Goal: Find specific page/section: Find specific page/section

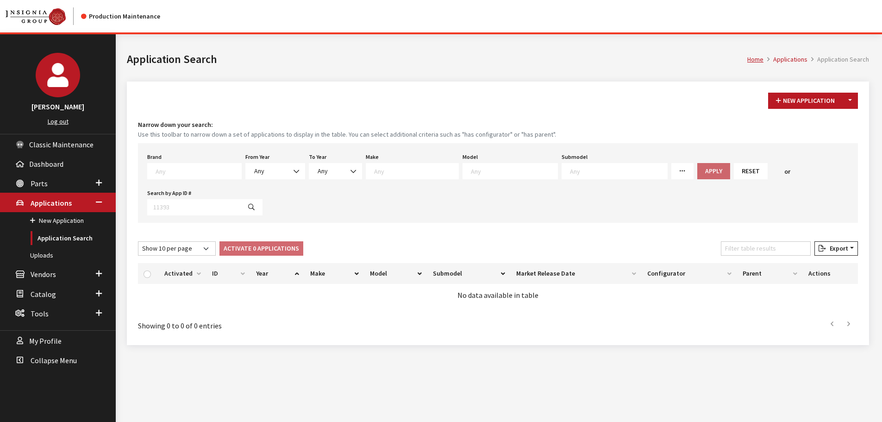
click at [172, 168] on textarea "Search" at bounding box center [198, 171] width 86 height 8
type textarea "kia"
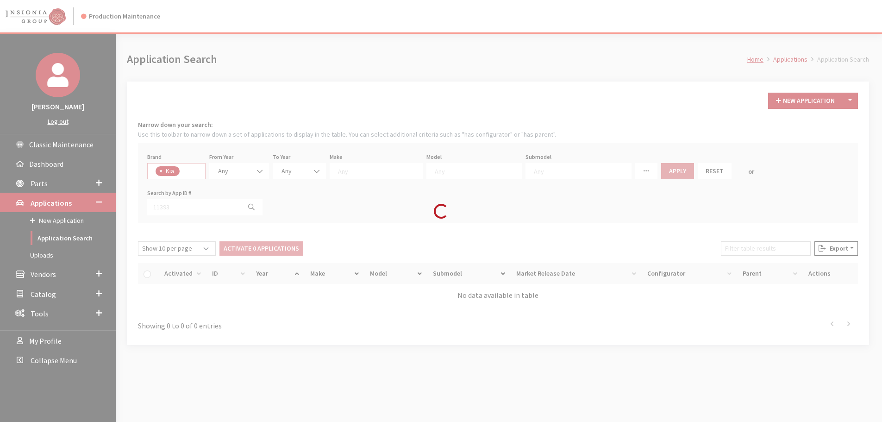
select select "58"
select select
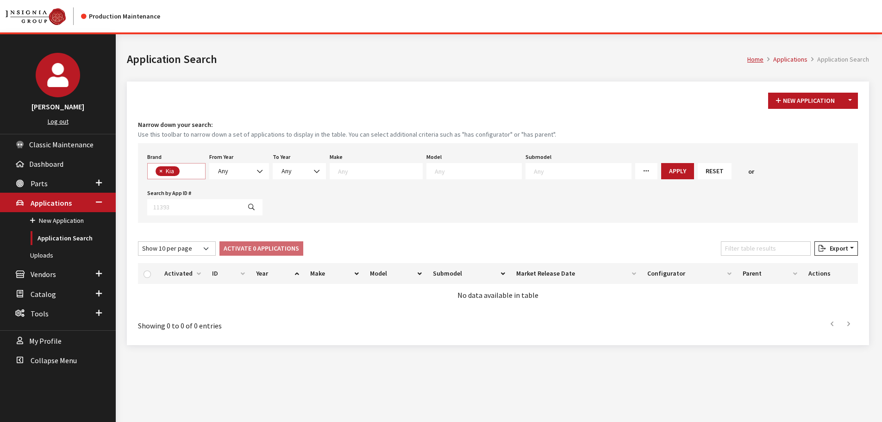
click at [191, 170] on span "× Kia" at bounding box center [176, 171] width 58 height 16
click at [439, 168] on textarea "Search" at bounding box center [478, 171] width 87 height 8
type textarea "ev"
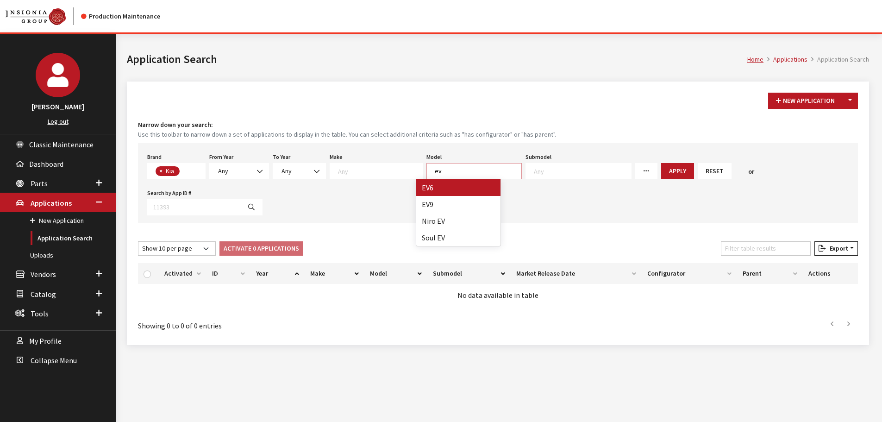
select select "1202"
select select
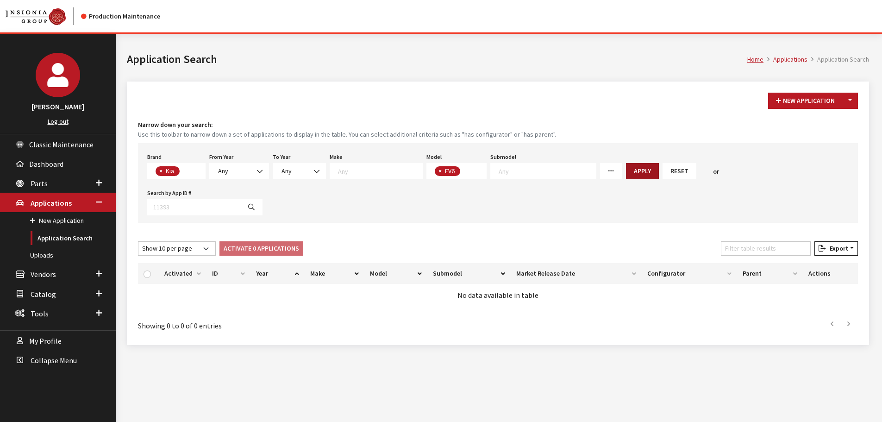
click at [626, 174] on button "Apply" at bounding box center [642, 171] width 33 height 16
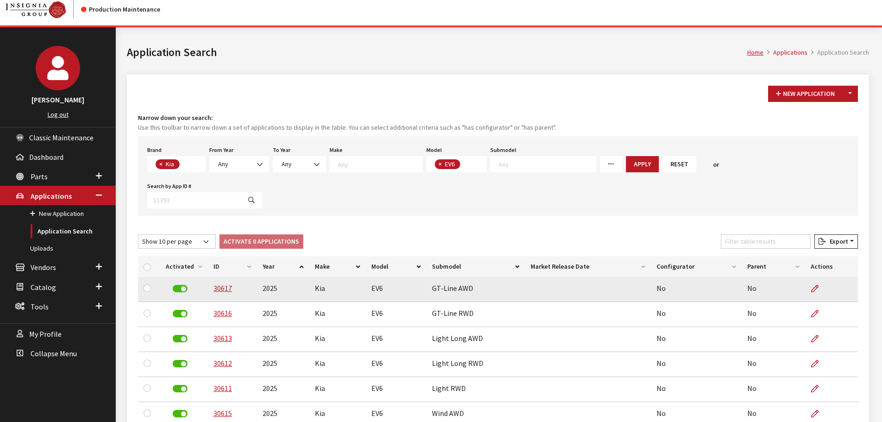
scroll to position [0, 0]
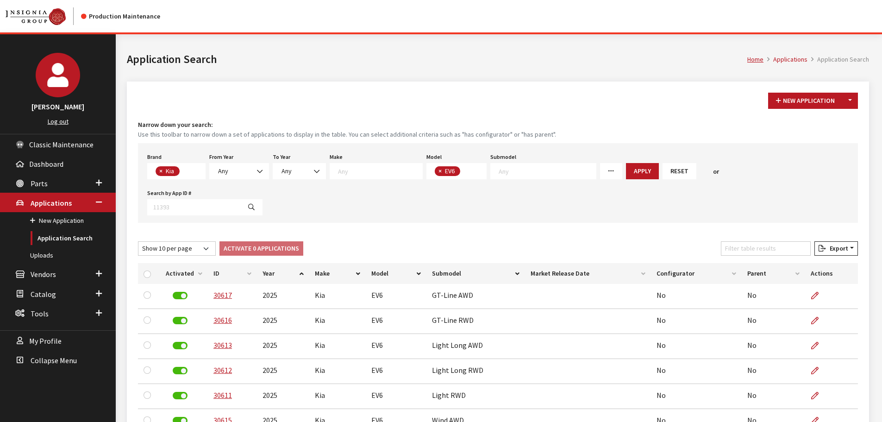
click at [435, 170] on button "×" at bounding box center [439, 171] width 9 height 10
select select
click at [159, 169] on button "×" at bounding box center [159, 171] width 9 height 10
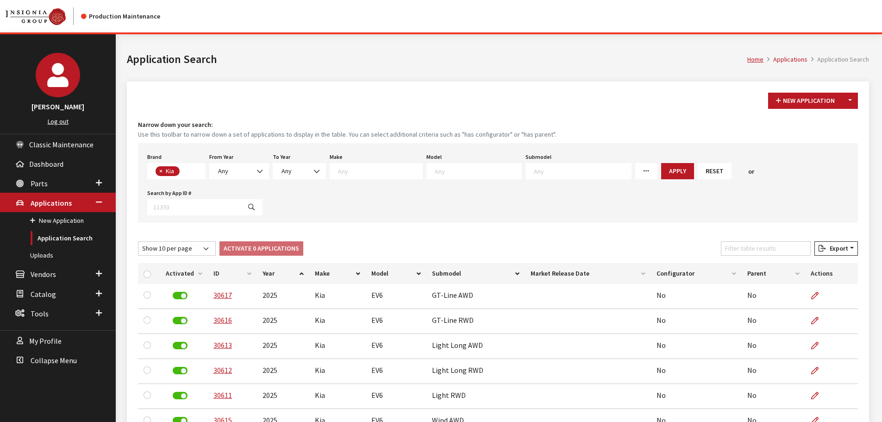
select select
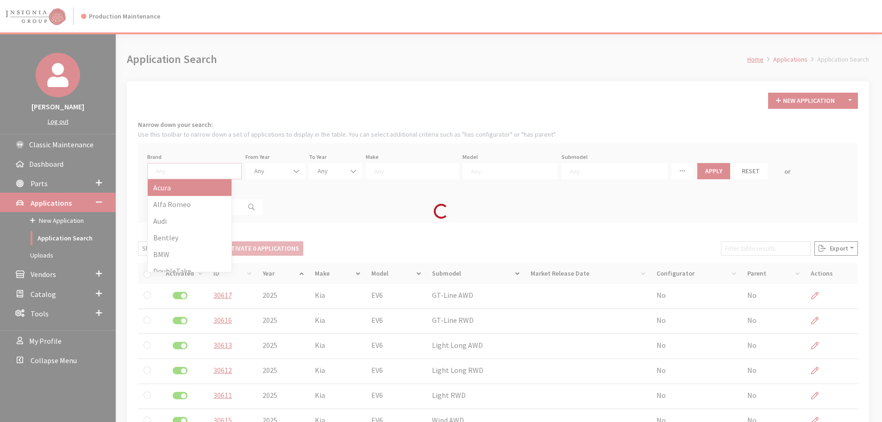
click at [173, 171] on div "Loading..." at bounding box center [441, 211] width 882 height 422
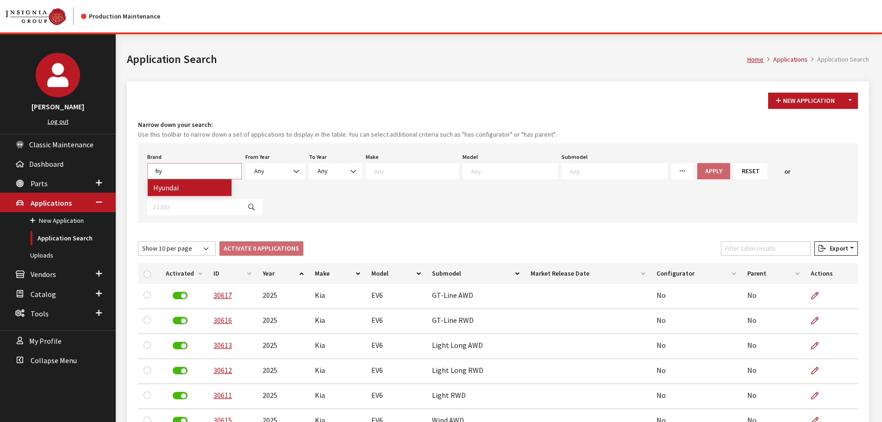
type textarea "hy"
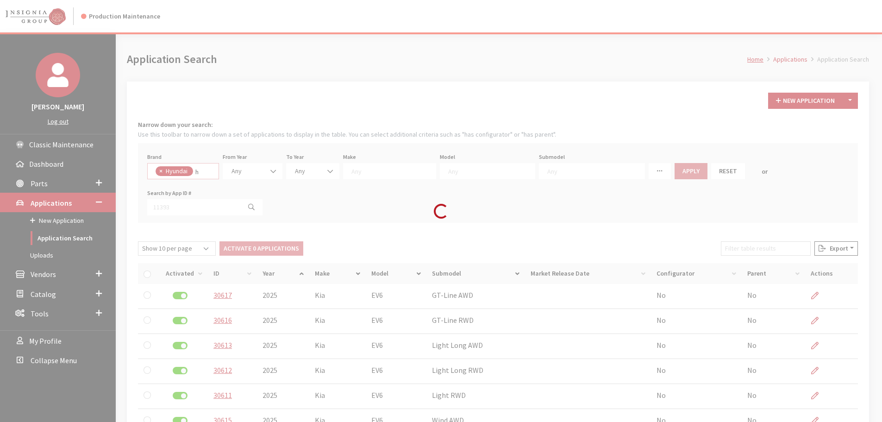
select select "24"
select select
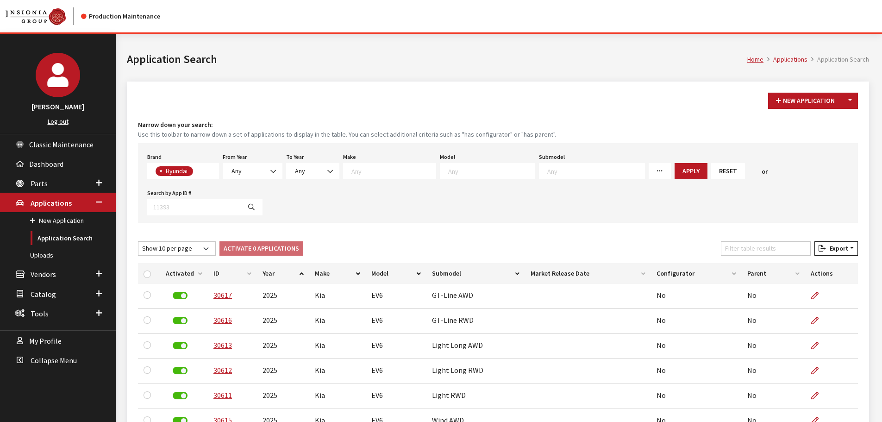
click at [477, 167] on textarea "Search" at bounding box center [491, 171] width 87 height 8
type textarea "pal"
select select "1068"
select select
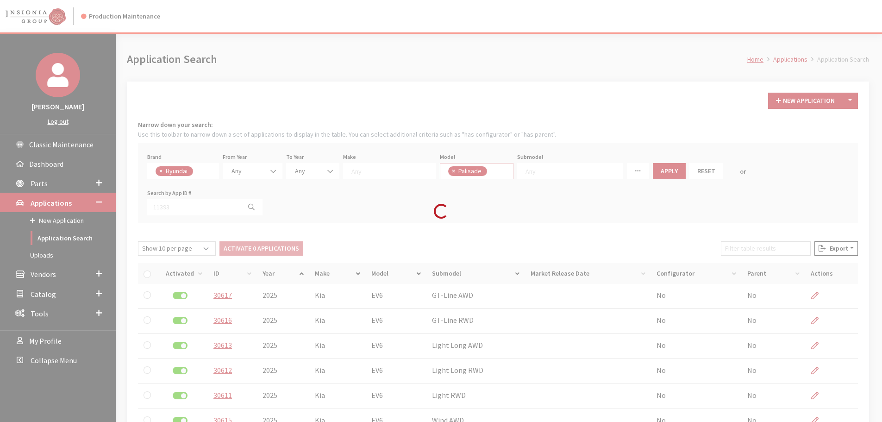
scroll to position [264, 0]
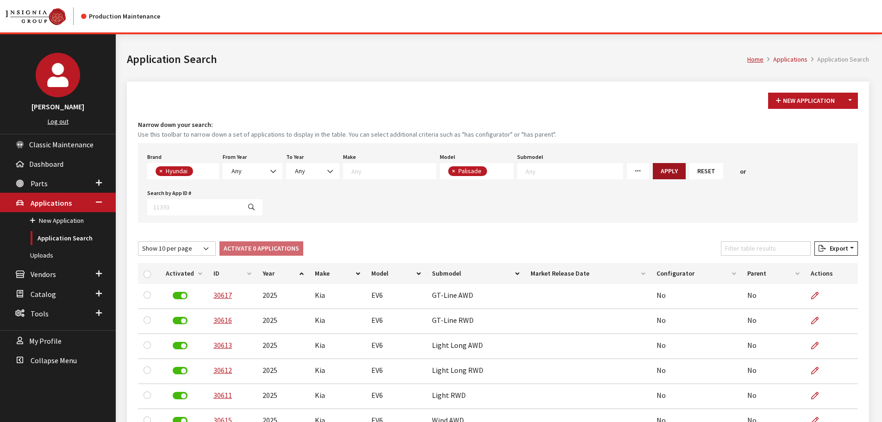
click at [653, 167] on button "Apply" at bounding box center [669, 171] width 33 height 16
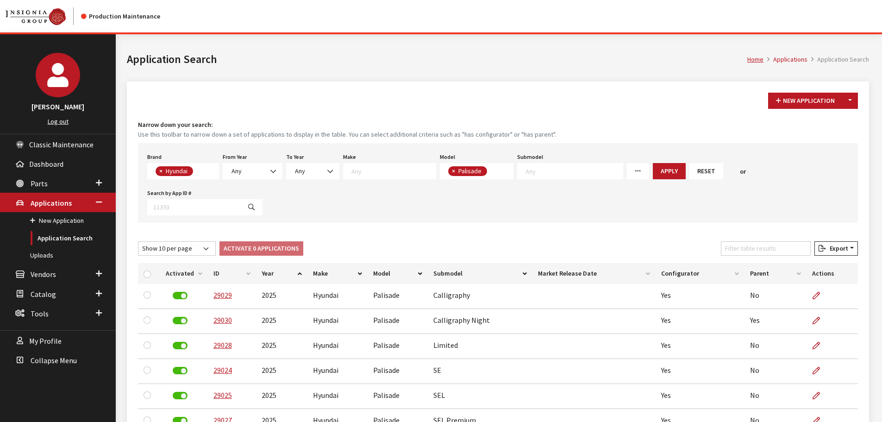
click at [204, 172] on span "× Hyundai" at bounding box center [183, 171] width 72 height 16
click at [689, 168] on button "Reset" at bounding box center [706, 171] width 34 height 16
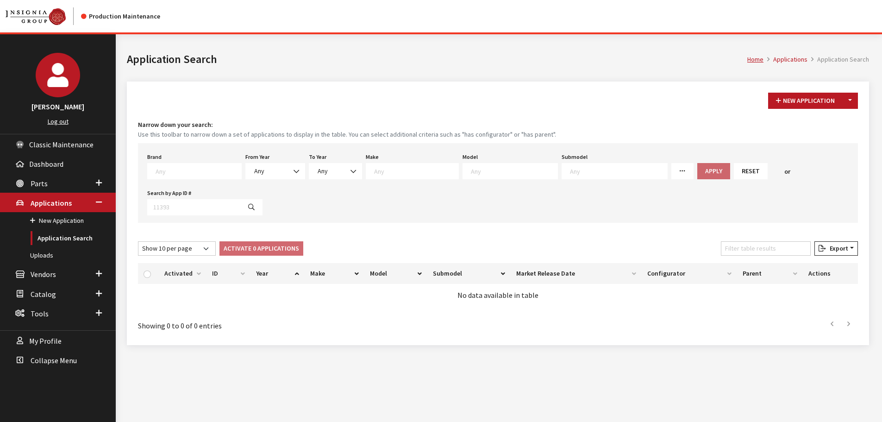
click at [471, 171] on textarea "Search" at bounding box center [514, 171] width 87 height 8
type textarea "ev6"
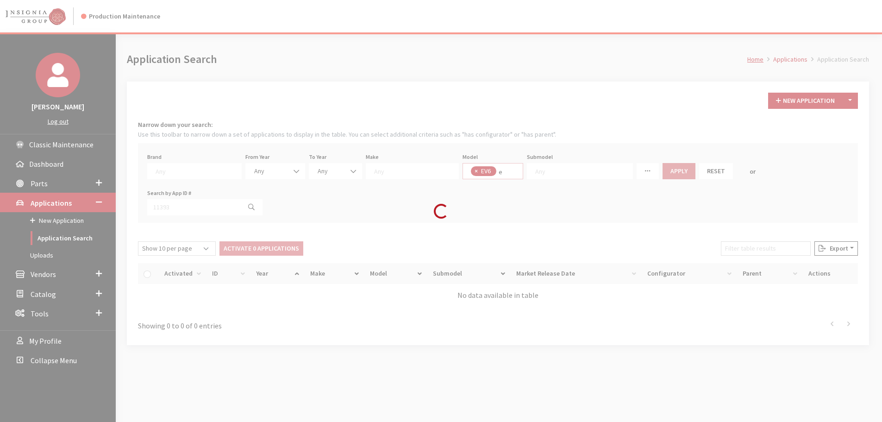
select select "1202"
select select
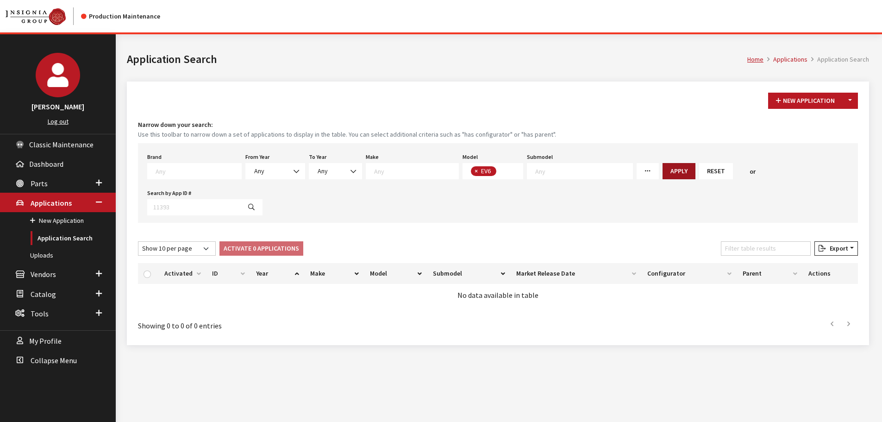
click at [662, 170] on button "Apply" at bounding box center [678, 171] width 33 height 16
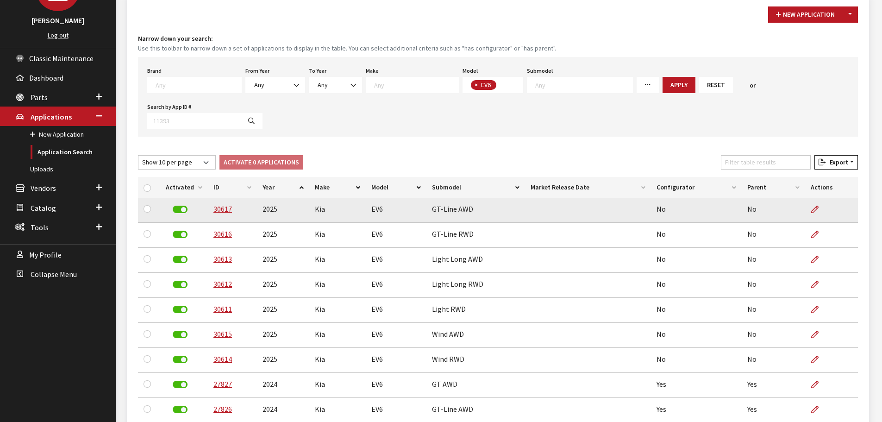
scroll to position [93, 0]
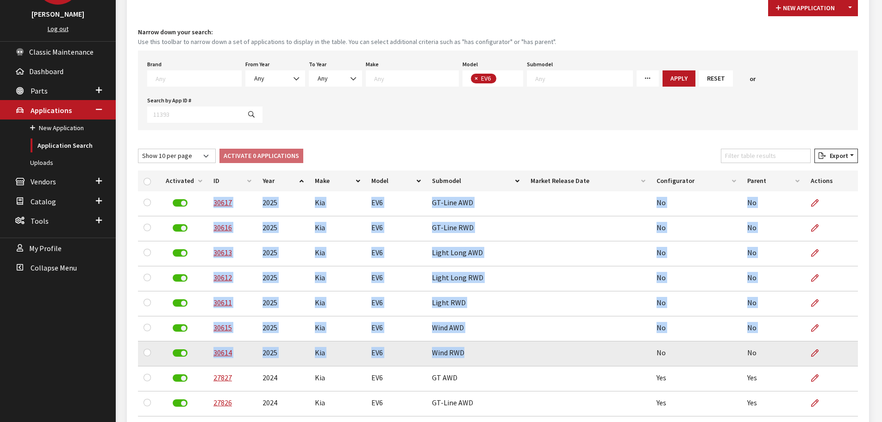
drag, startPoint x: 207, startPoint y: 165, endPoint x: 491, endPoint y: 321, distance: 323.1
click at [491, 321] on tbody "30617 2025 Kia EV6 GT-Line AWD No No 30616 2025 Kia EV6 GT-Line RWD No No 30613…" at bounding box center [498, 316] width 720 height 250
copy tbody "30617 2025 Kia EV6 GT-Line AWD No No 30616 2025 Kia EV6 GT-Line RWD No No 30613…"
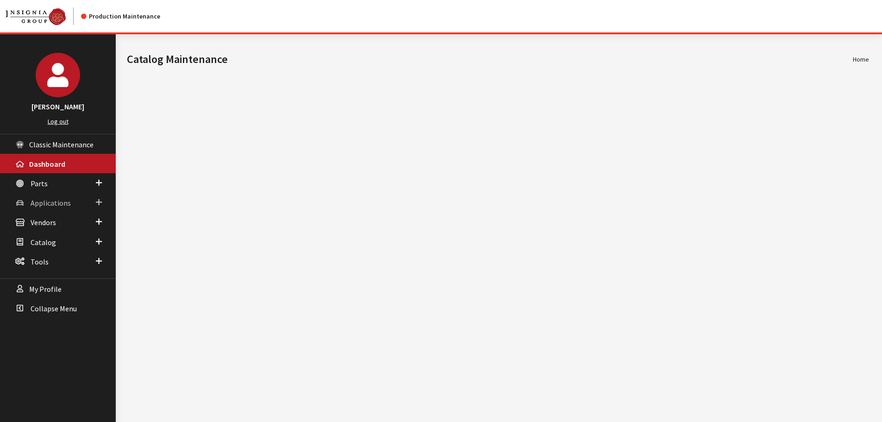
click at [31, 201] on span "Applications" at bounding box center [51, 202] width 40 height 9
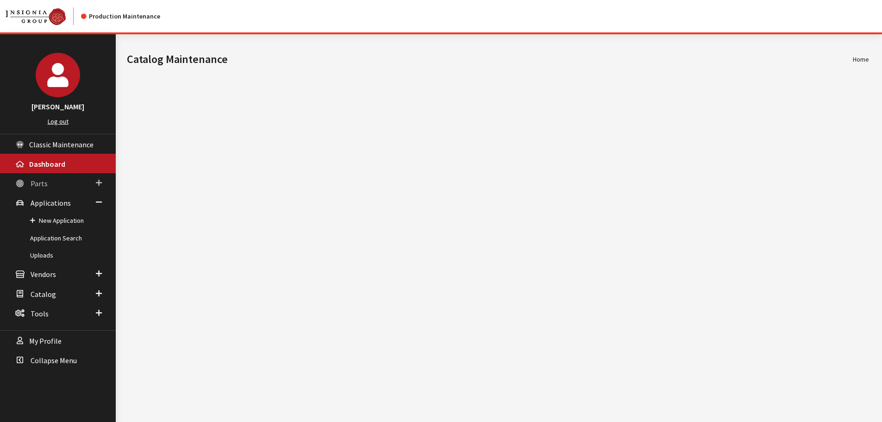
click at [37, 189] on link "Parts" at bounding box center [58, 182] width 116 height 19
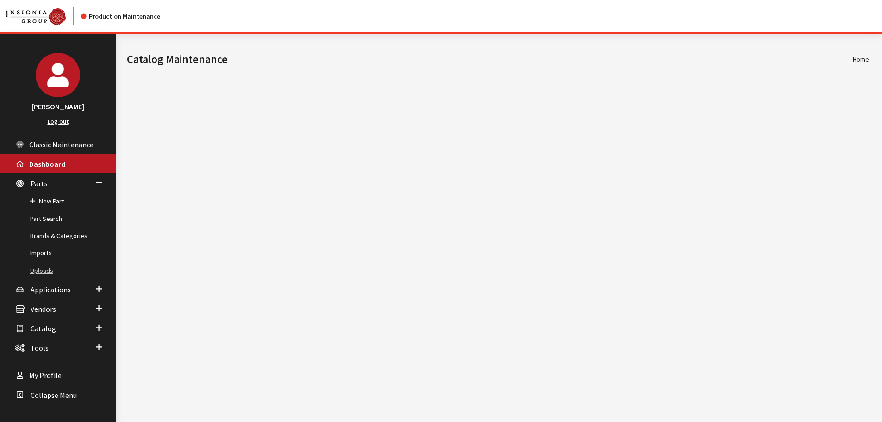
click at [52, 267] on link "Uploads" at bounding box center [58, 270] width 116 height 17
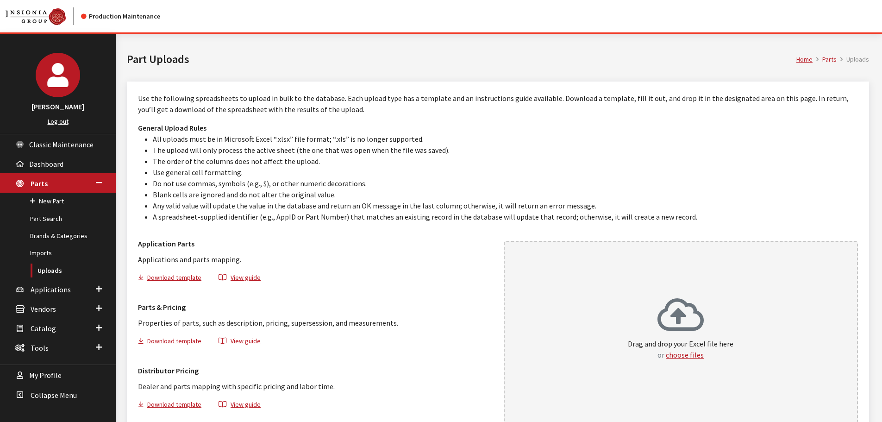
click at [769, 280] on div "Drag and drop your Excel file here or choose files" at bounding box center [681, 332] width 354 height 183
click at [597, 329] on div "Drag and drop your Excel file here or choose files" at bounding box center [681, 332] width 354 height 183
